Goal: Task Accomplishment & Management: Manage account settings

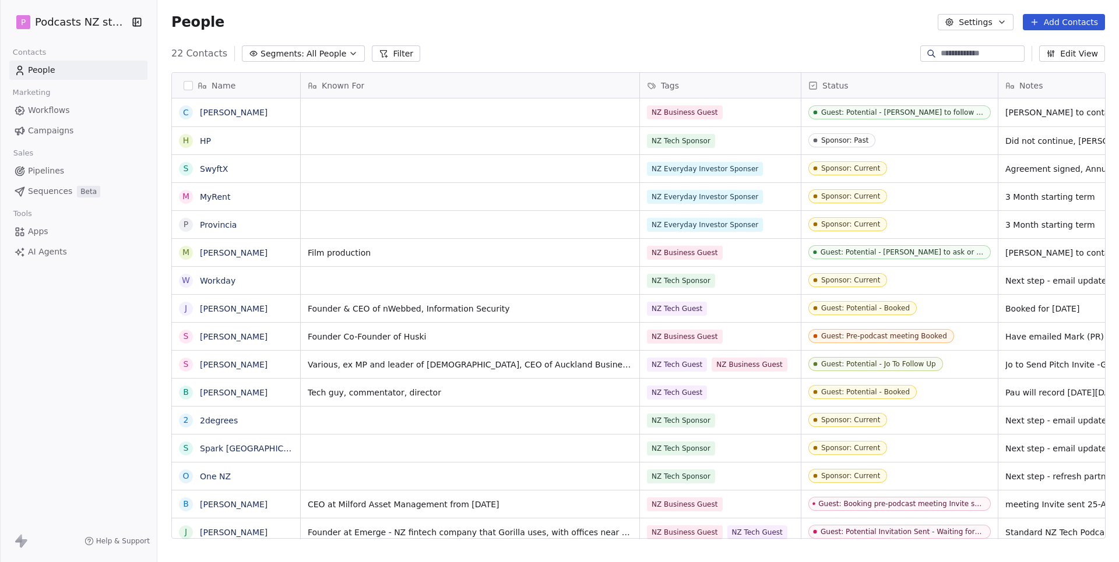
click at [297, 51] on span "Segments:" at bounding box center [282, 54] width 44 height 12
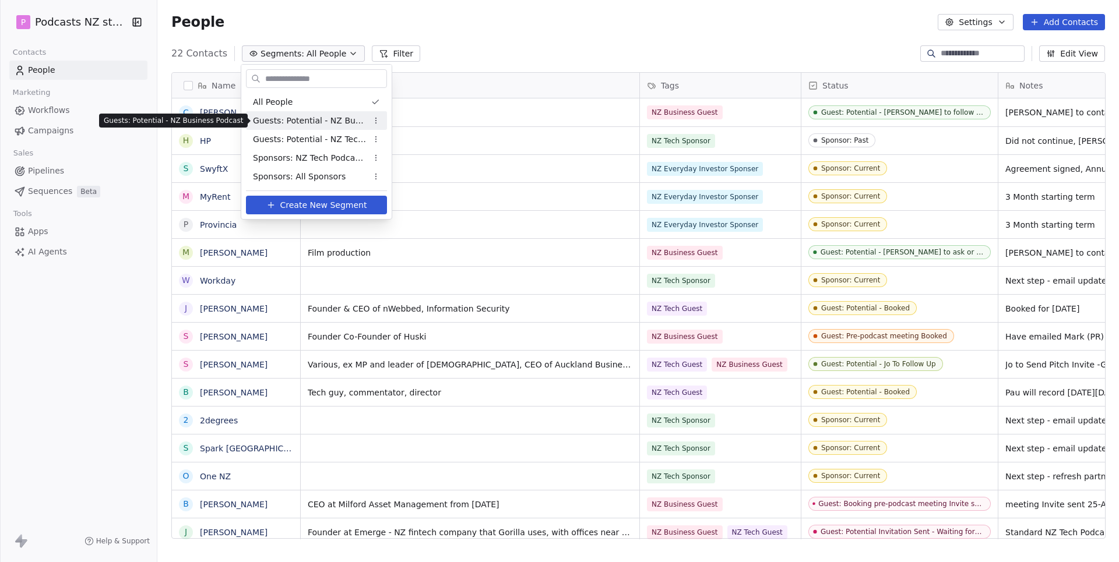
click at [296, 124] on span "Guests: Potential - NZ Business Podcast" at bounding box center [310, 121] width 114 height 12
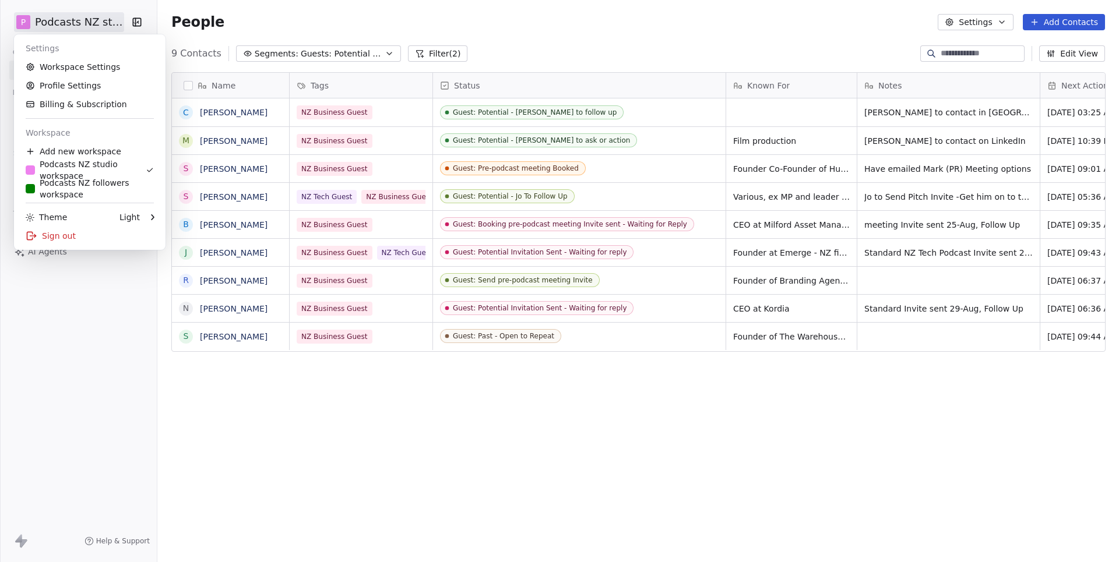
click at [94, 19] on html "P Podcasts NZ studio Contacts People Marketing Workflows Campaigns Sales Pipeli…" at bounding box center [559, 281] width 1119 height 562
click at [83, 71] on link "Workspace Settings" at bounding box center [90, 67] width 142 height 19
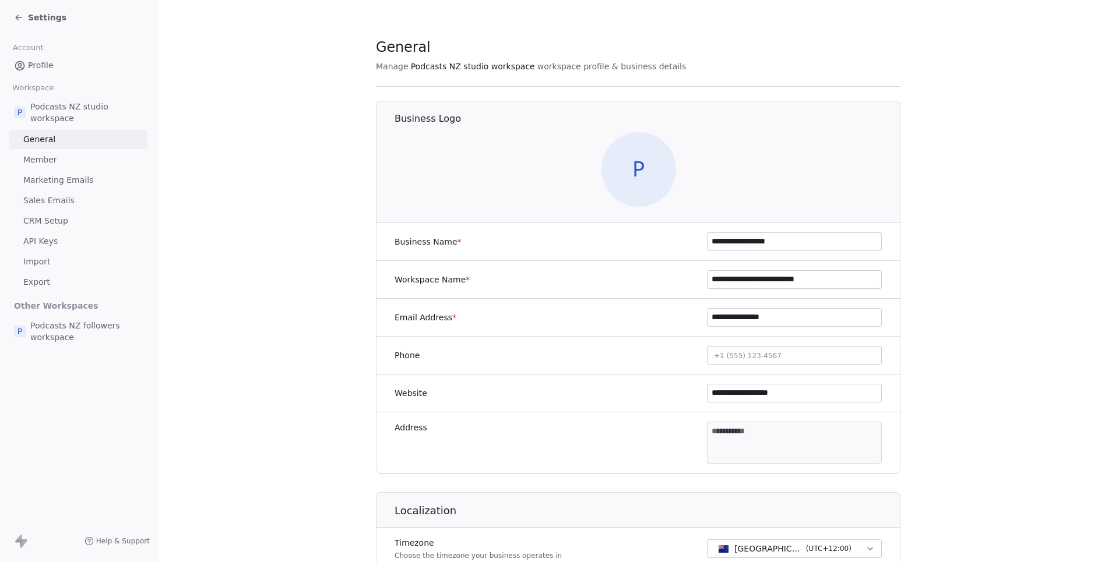
click at [44, 64] on span "Profile" at bounding box center [41, 65] width 26 height 12
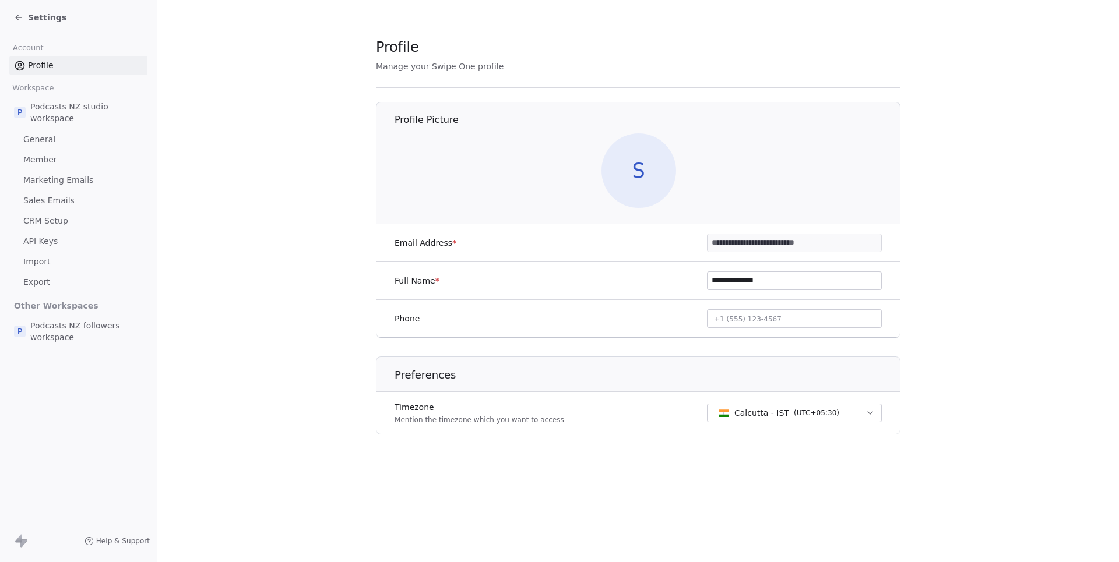
click at [42, 17] on span "Settings" at bounding box center [47, 18] width 38 height 12
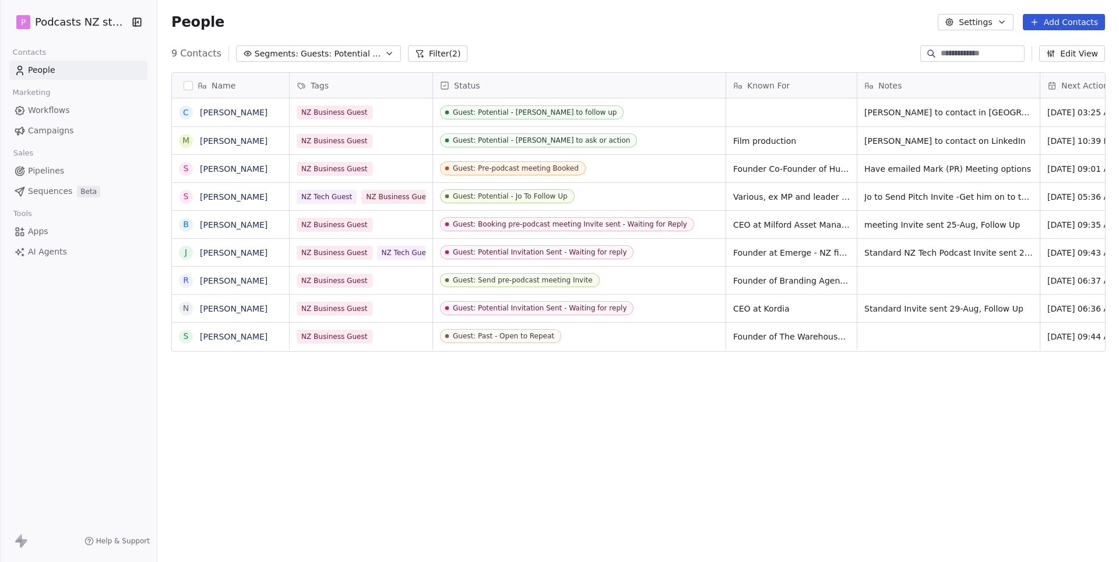
scroll to position [495, 961]
click at [375, 50] on span "Guests: Potential - NZ Business Podcast" at bounding box center [342, 54] width 82 height 12
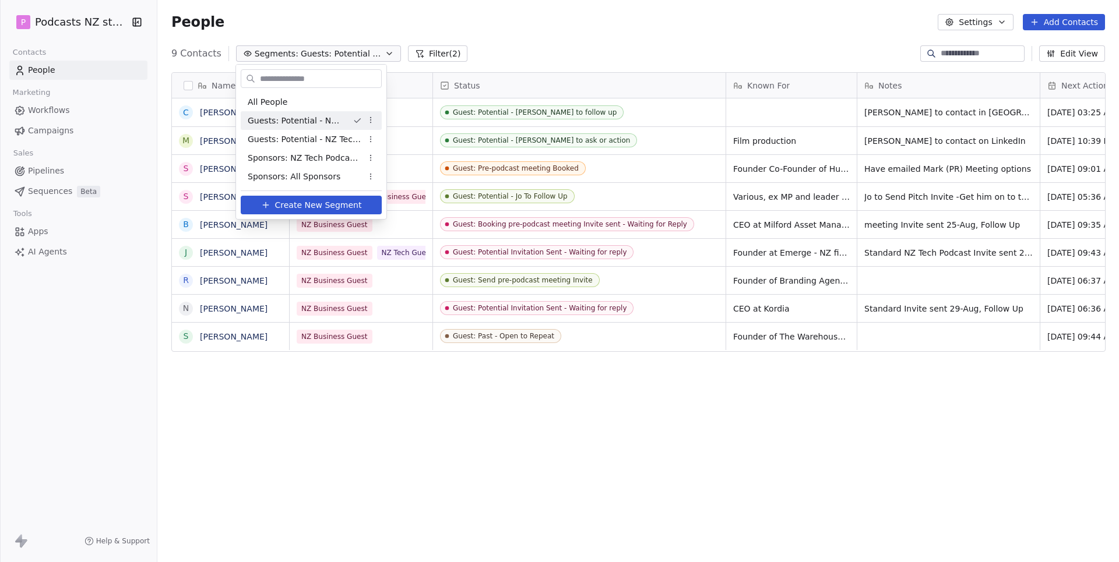
click at [331, 128] on div "Guests: Potential - NZ Business Podcast" at bounding box center [311, 120] width 141 height 19
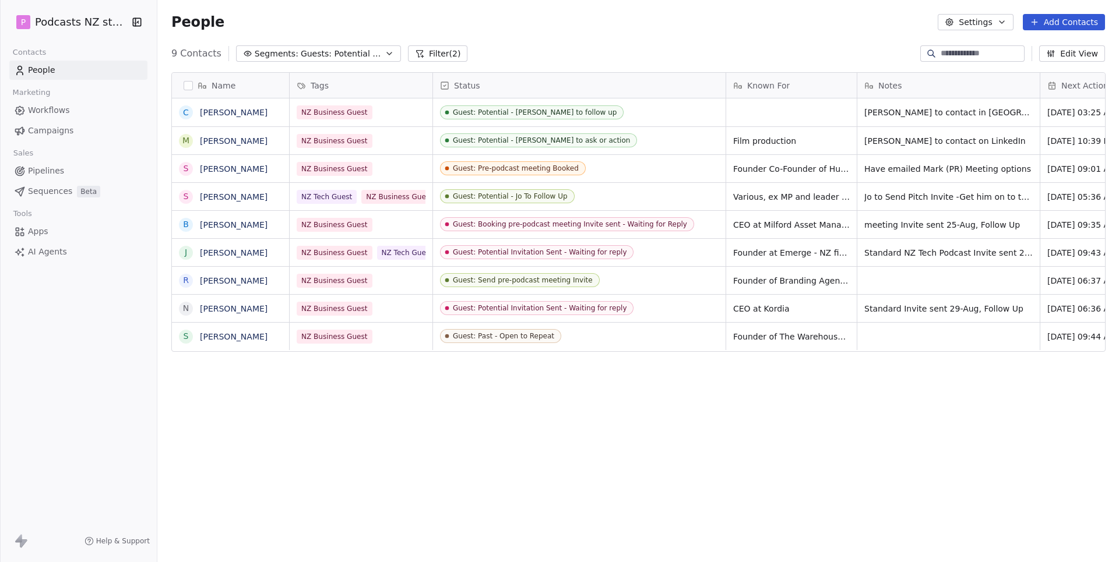
click at [280, 26] on div "People Settings Add Contacts" at bounding box center [638, 22] width 934 height 16
click at [385, 52] on icon "button" at bounding box center [389, 53] width 9 height 9
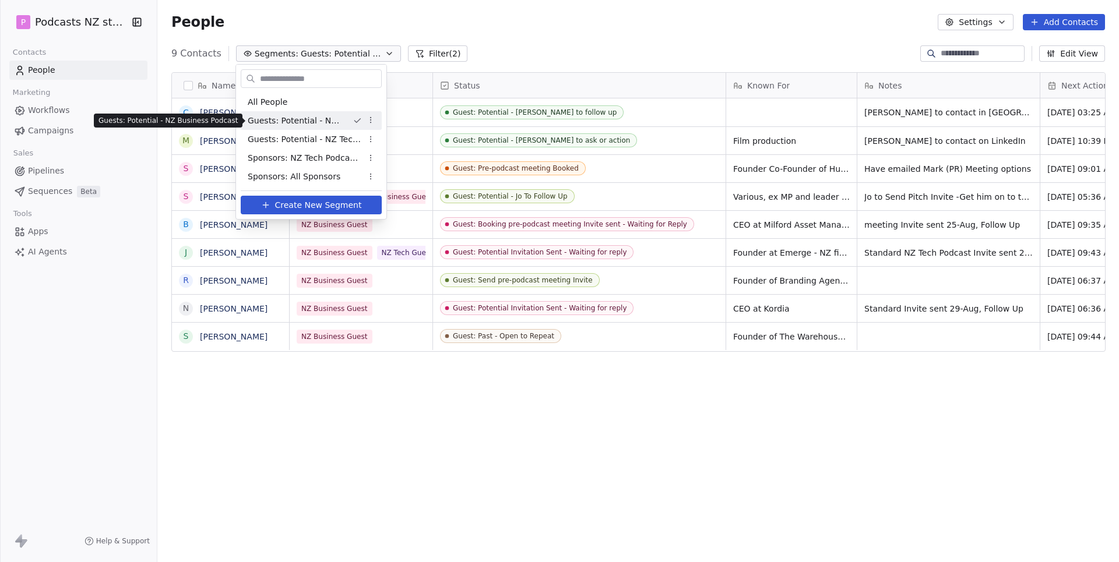
click at [313, 124] on span "Guests: Potential - NZ Business Podcast" at bounding box center [296, 121] width 96 height 12
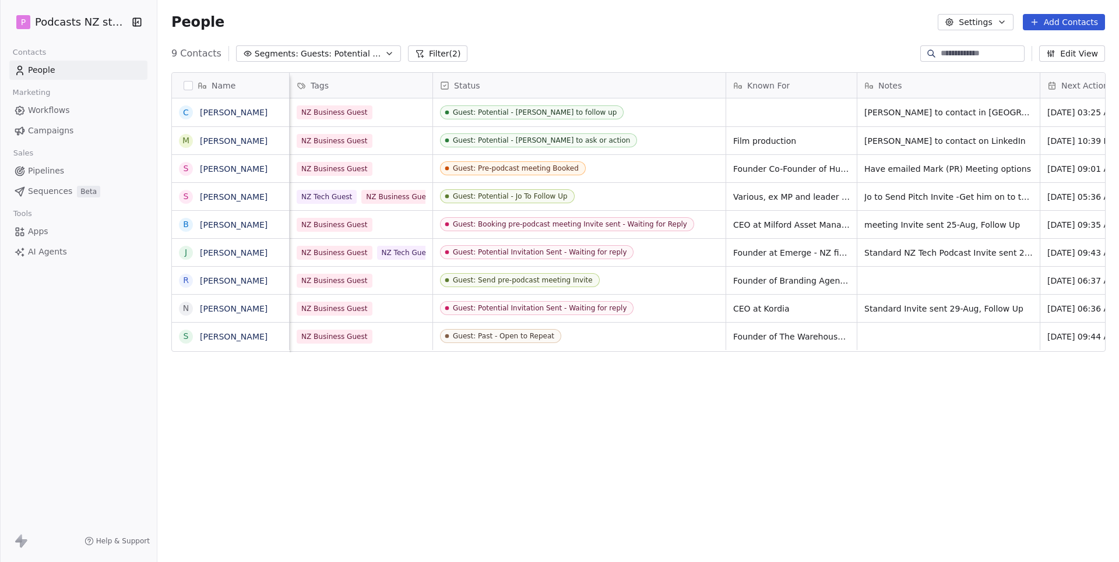
scroll to position [0, 0]
click at [348, 55] on span "Guests: Potential - NZ Business Podcast" at bounding box center [342, 54] width 82 height 12
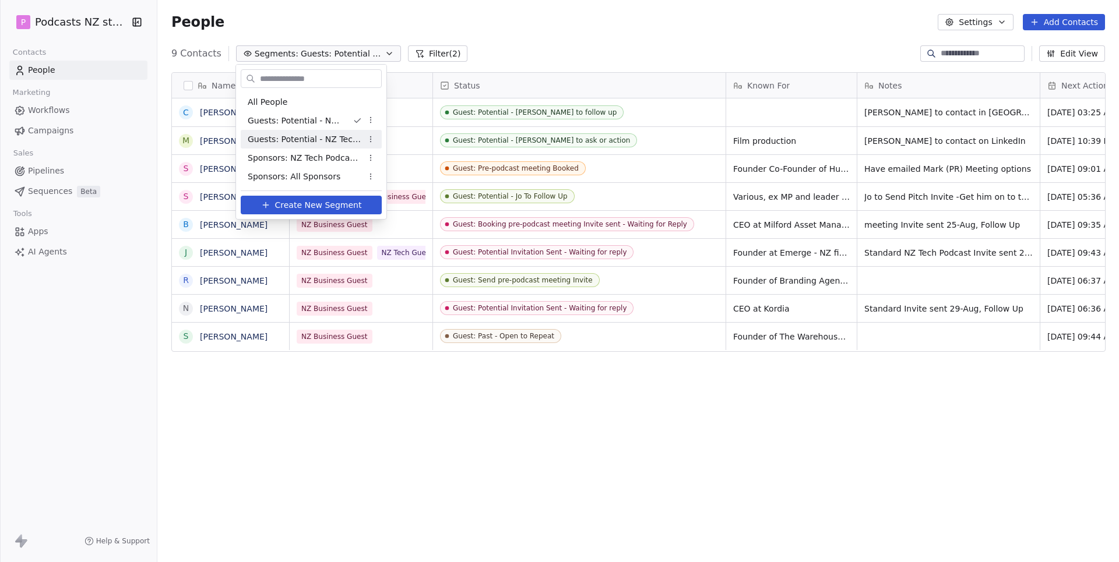
click at [320, 132] on div "Guests: Potential - NZ Tech Podcast" at bounding box center [311, 139] width 141 height 19
